Goal: Information Seeking & Learning: Learn about a topic

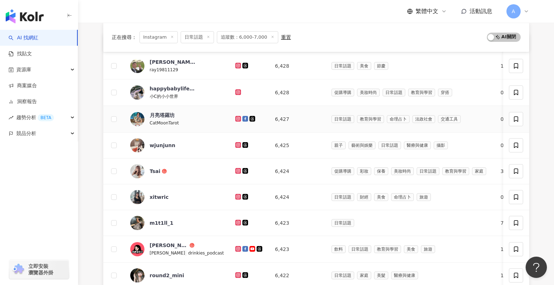
scroll to position [92, 0]
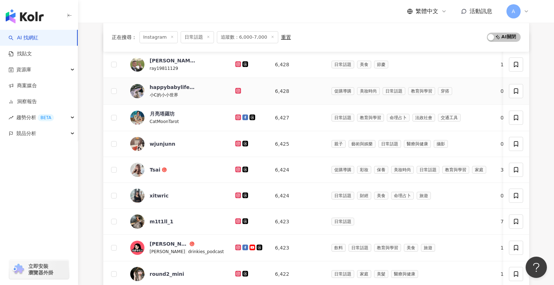
click at [237, 92] on icon at bounding box center [238, 90] width 3 height 3
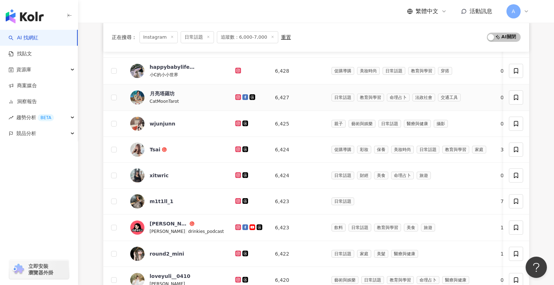
click at [237, 96] on icon at bounding box center [238, 96] width 3 height 3
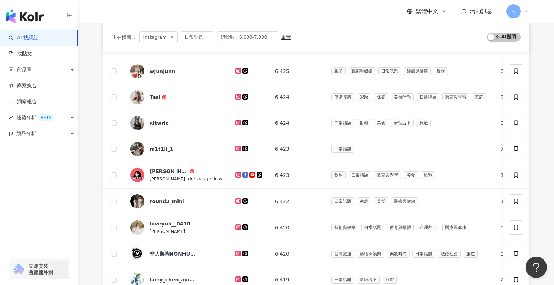
scroll to position [167, 0]
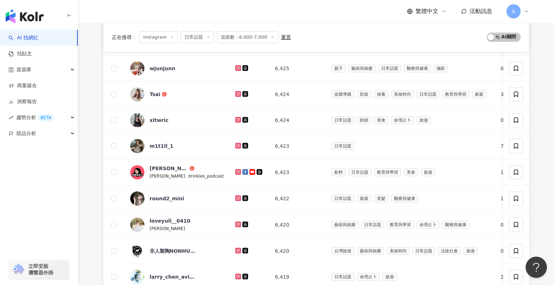
click at [237, 69] on icon at bounding box center [238, 67] width 3 height 3
click at [0, 0] on div "AI 找網紅 找貼文 資源庫 商案媒合 洞察報告 趨勢分析 BETA 競品分析 立即安裝 瀏覽器外掛 繁體中文 活動訊息 A Instagram 台灣 搜尋 …" at bounding box center [277, 184] width 554 height 703
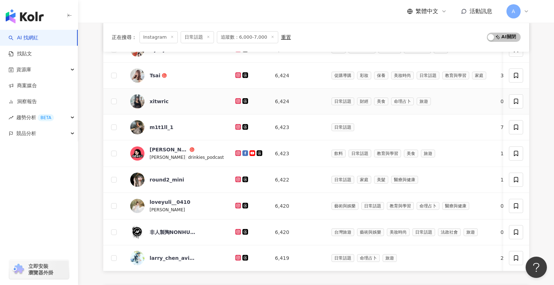
scroll to position [188, 0]
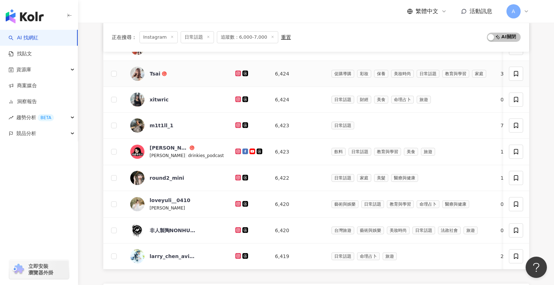
click at [235, 76] on icon at bounding box center [238, 74] width 6 height 6
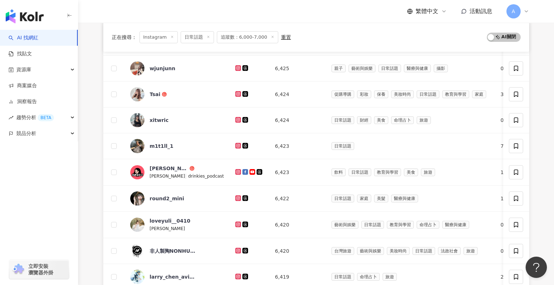
scroll to position [169, 0]
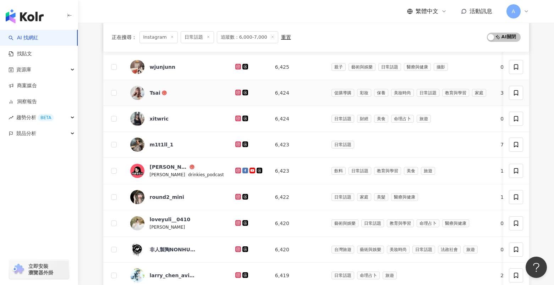
click at [236, 92] on icon at bounding box center [238, 92] width 5 height 4
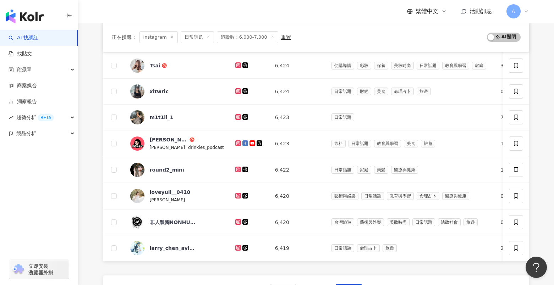
scroll to position [212, 0]
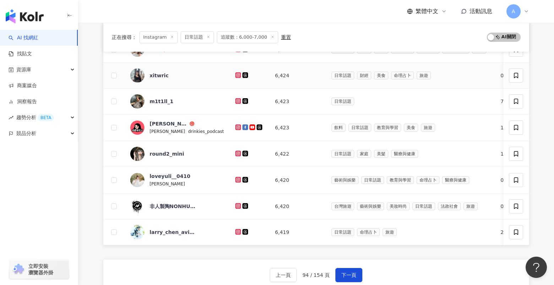
click at [237, 75] on icon at bounding box center [237, 75] width 1 height 1
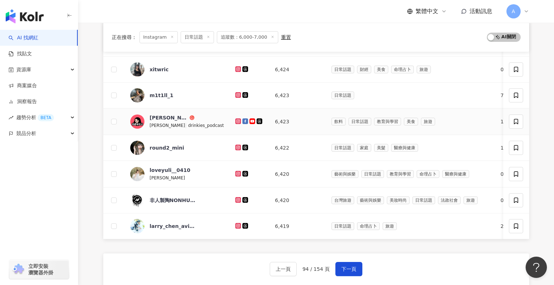
click at [237, 120] on icon at bounding box center [238, 121] width 3 height 3
click at [235, 119] on icon at bounding box center [238, 122] width 6 height 6
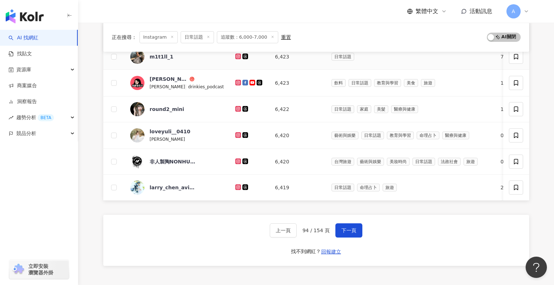
scroll to position [271, 0]
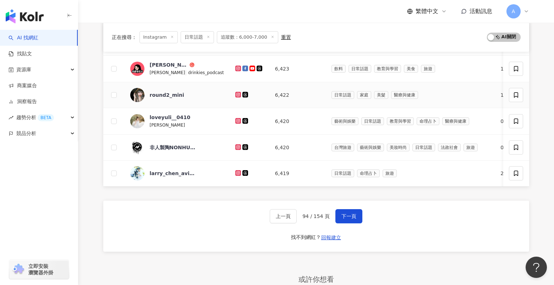
click at [235, 95] on g at bounding box center [238, 95] width 6 height 6
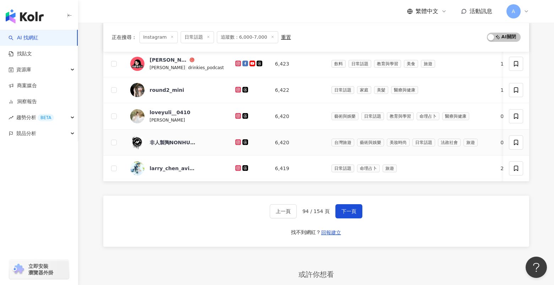
scroll to position [276, 0]
click at [237, 115] on icon at bounding box center [238, 115] width 3 height 3
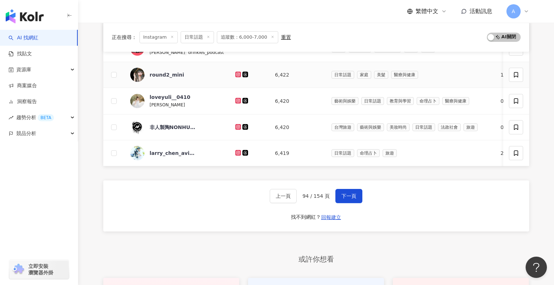
scroll to position [292, 0]
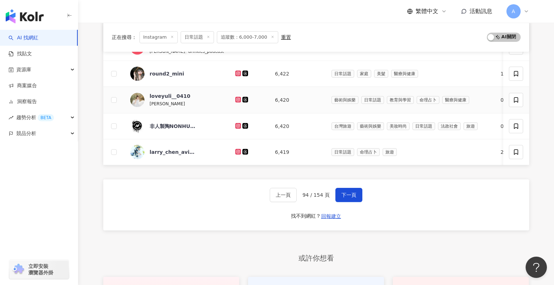
click at [237, 100] on icon at bounding box center [238, 99] width 3 height 3
click at [235, 154] on icon at bounding box center [238, 152] width 6 height 6
click at [347, 190] on button "下一頁" at bounding box center [348, 195] width 27 height 14
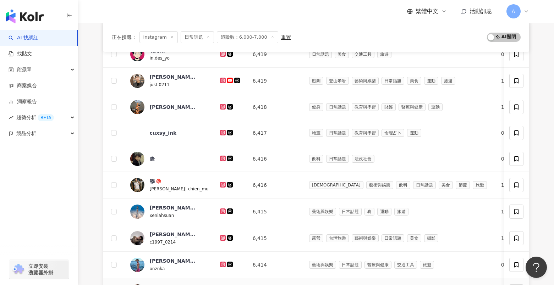
scroll to position [0, 0]
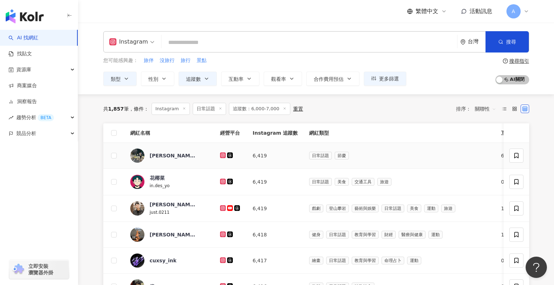
click at [221, 154] on icon at bounding box center [222, 155] width 3 height 3
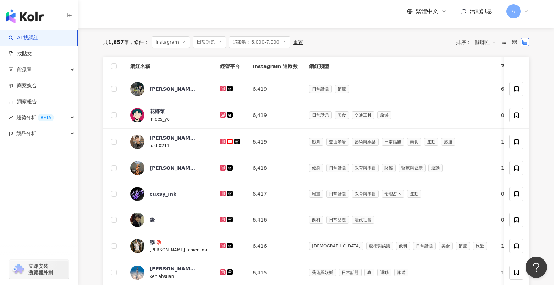
scroll to position [67, 0]
click at [221, 115] on icon at bounding box center [222, 114] width 3 height 3
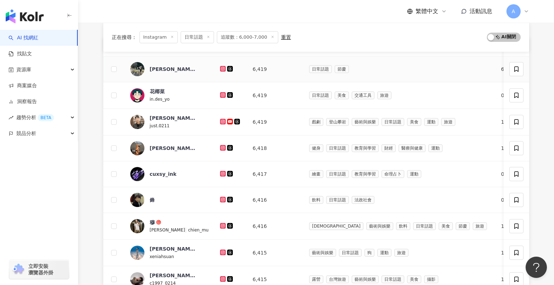
scroll to position [91, 0]
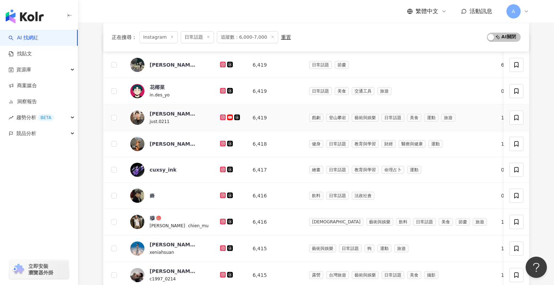
click at [220, 115] on icon at bounding box center [223, 118] width 6 height 6
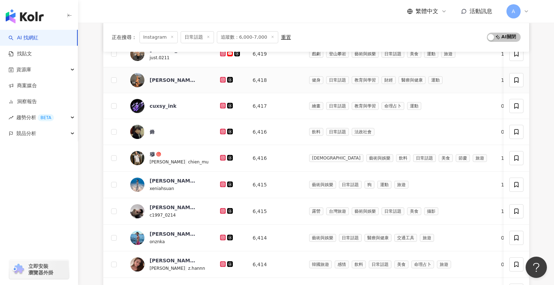
scroll to position [159, 0]
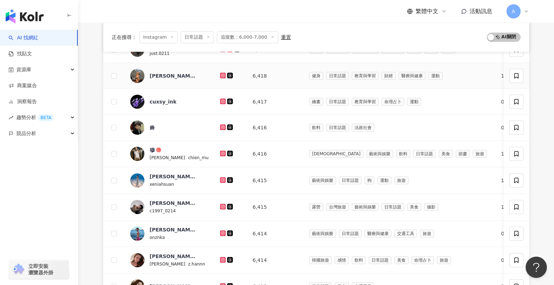
click at [221, 75] on icon at bounding box center [222, 75] width 3 height 3
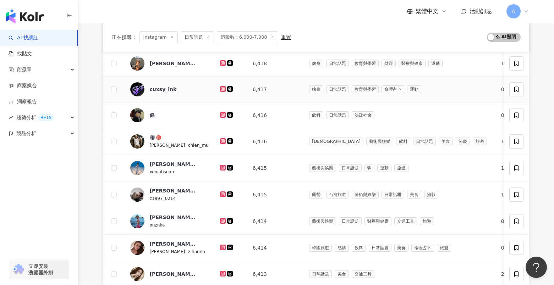
click at [221, 89] on icon at bounding box center [223, 89] width 5 height 4
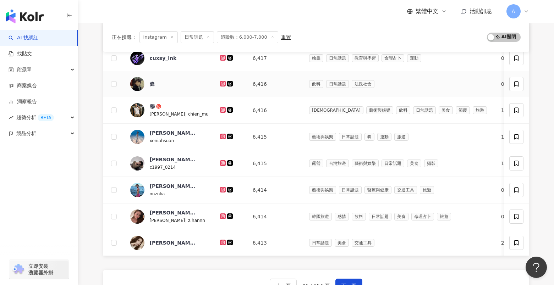
scroll to position [210, 0]
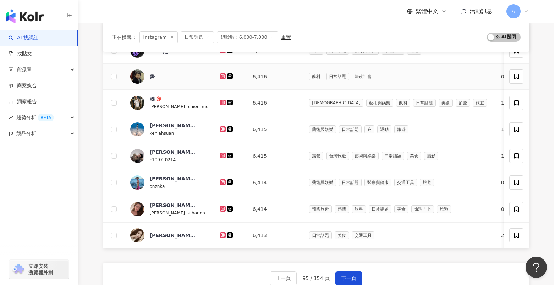
click at [220, 76] on icon at bounding box center [223, 76] width 6 height 6
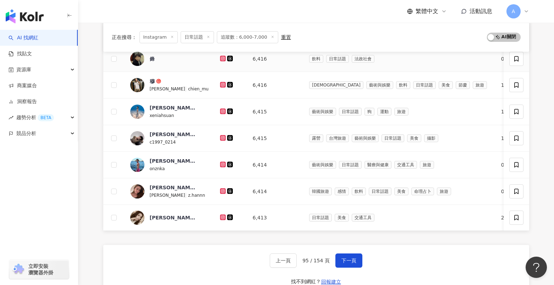
scroll to position [229, 0]
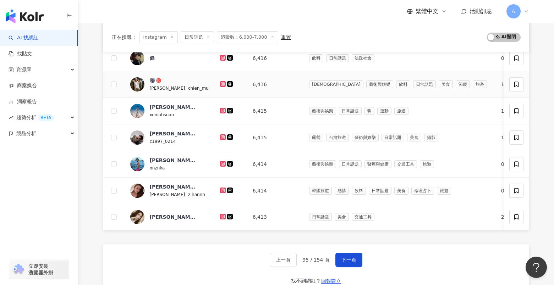
click at [220, 82] on icon at bounding box center [223, 84] width 6 height 6
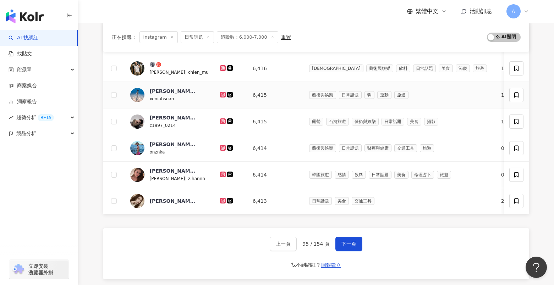
scroll to position [245, 0]
click at [221, 95] on icon at bounding box center [223, 94] width 5 height 4
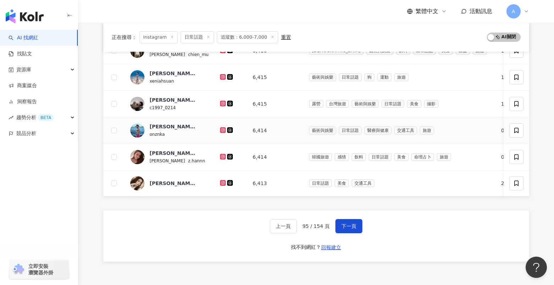
scroll to position [266, 0]
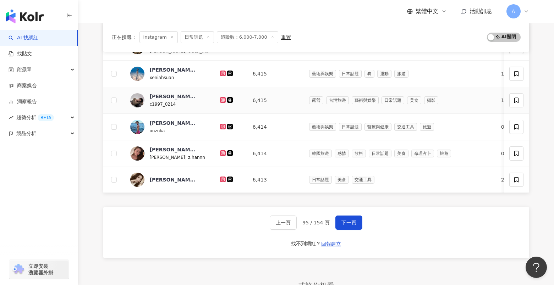
click at [222, 100] on icon at bounding box center [222, 99] width 1 height 1
